Goal: Task Accomplishment & Management: Manage account settings

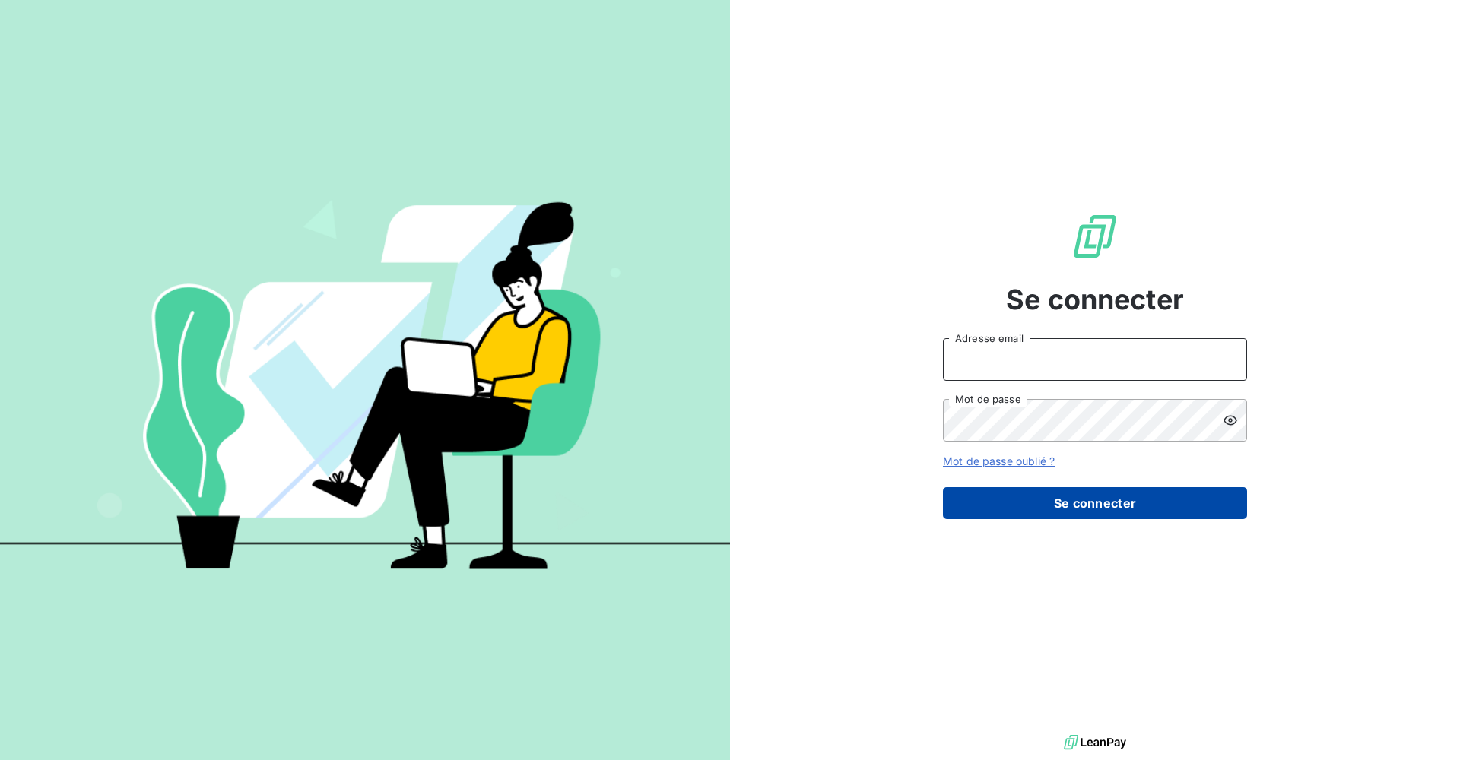
type input "[PERSON_NAME][EMAIL_ADDRESS][DOMAIN_NAME]"
drag, startPoint x: 1113, startPoint y: 497, endPoint x: 1132, endPoint y: 497, distance: 19.8
click at [1113, 497] on button "Se connecter" at bounding box center [1095, 503] width 304 height 32
click at [1173, 497] on button "Se connecter" at bounding box center [1095, 503] width 304 height 32
click at [1116, 506] on button "Se connecter" at bounding box center [1095, 503] width 304 height 32
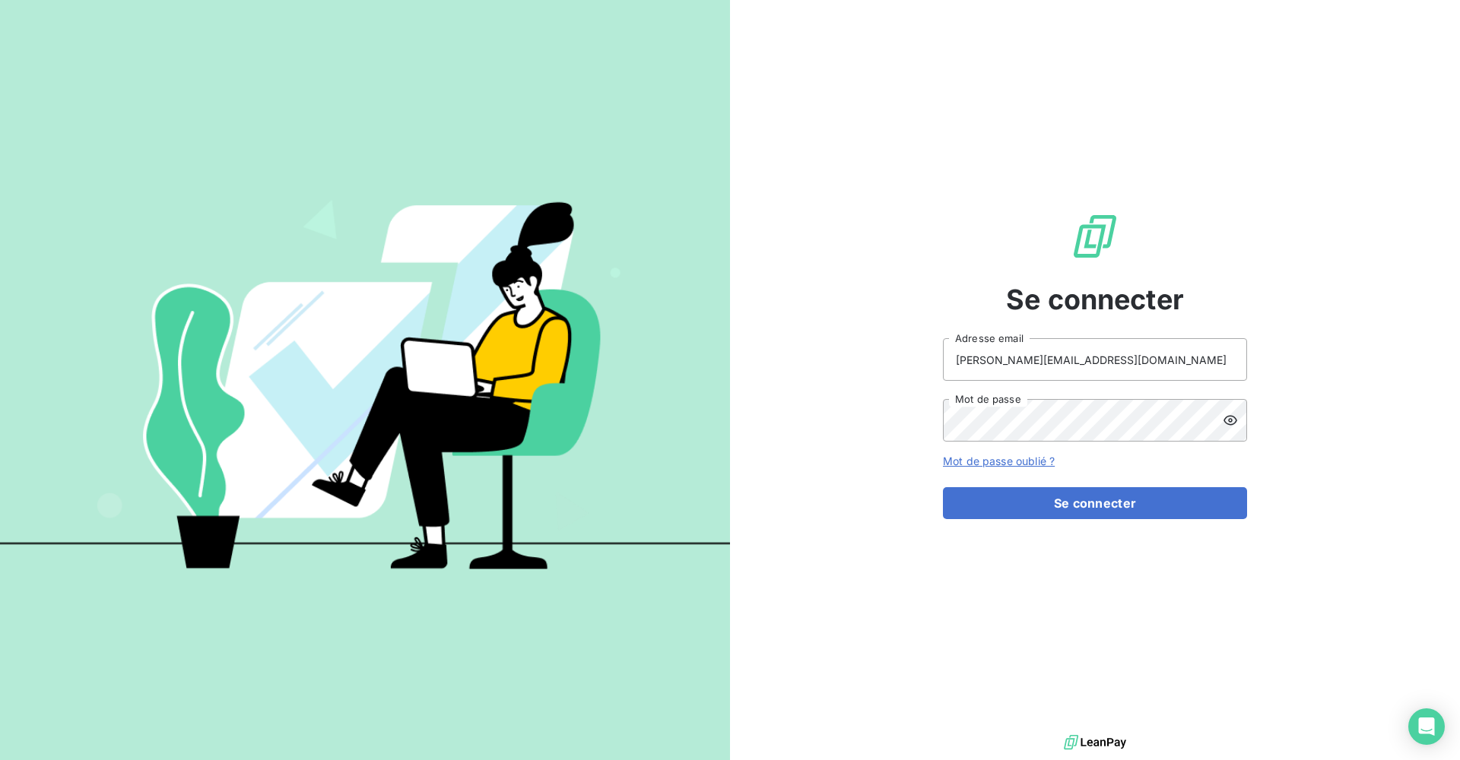
click at [1061, 598] on div "Se connecter [PERSON_NAME][EMAIL_ADDRESS][DOMAIN_NAME] Adresse email Mot de pas…" at bounding box center [1095, 366] width 304 height 732
click at [1065, 526] on div "Se connecter [PERSON_NAME][EMAIL_ADDRESS][DOMAIN_NAME] Adresse email Mot de pas…" at bounding box center [1095, 366] width 304 height 732
drag, startPoint x: 1076, startPoint y: 509, endPoint x: 1068, endPoint y: 509, distance: 8.4
click at [1068, 509] on button "Se connecter" at bounding box center [1095, 503] width 304 height 32
click at [1067, 509] on button "Se connecter" at bounding box center [1095, 503] width 304 height 32
